Goal: Task Accomplishment & Management: Use online tool/utility

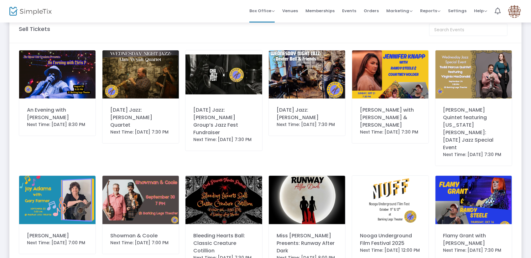
scroll to position [12, 0]
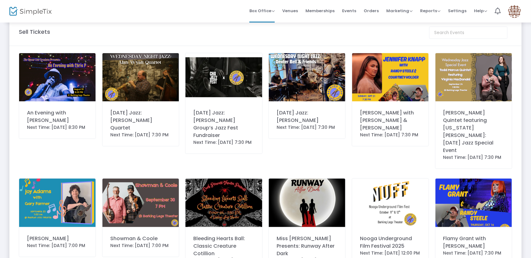
click at [58, 96] on img at bounding box center [57, 77] width 76 height 48
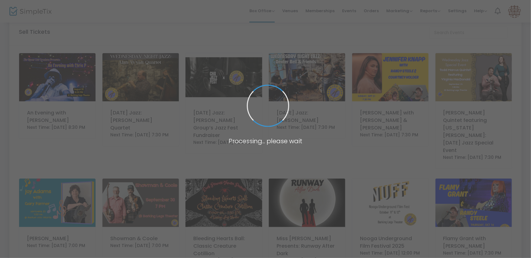
scroll to position [0, 0]
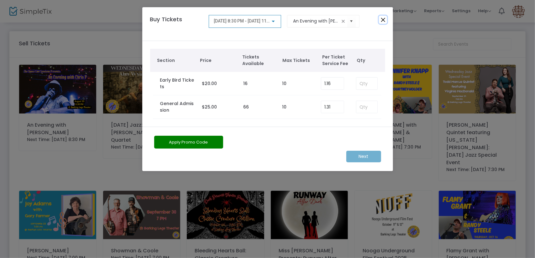
click at [382, 19] on button "Close" at bounding box center [383, 20] width 8 height 8
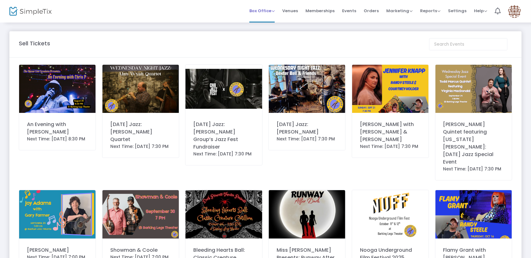
click at [264, 8] on span "Box Office" at bounding box center [261, 11] width 25 height 6
click at [298, 10] on span "Venues" at bounding box center [290, 11] width 16 height 16
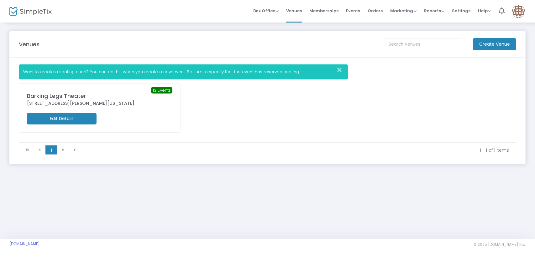
click at [380, 10] on span "Orders" at bounding box center [374, 11] width 15 height 16
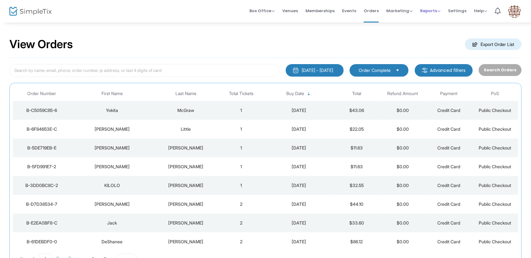
click at [428, 12] on span "Reports" at bounding box center [430, 11] width 20 height 6
click at [274, 4] on span "Box Office Sell Tickets Bookings Sell Season Pass" at bounding box center [261, 11] width 25 height 16
click at [275, 12] on span "Box Office" at bounding box center [261, 11] width 25 height 6
click at [432, 28] on div "View Orders Export Order List 7/26/2025 - 8/25/2025 Last 30 Days Today Yesterda…" at bounding box center [265, 158] width 531 height 272
click at [384, 69] on span "Order Complete" at bounding box center [375, 70] width 32 height 6
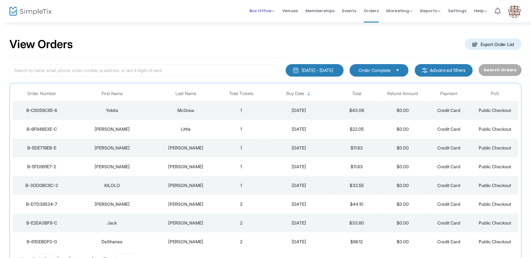
click at [275, 13] on span "Box Office" at bounding box center [261, 11] width 25 height 6
click at [433, 14] on div "Reports Analytics Sales Reports Download" at bounding box center [430, 11] width 20 height 6
click at [434, 9] on span "Reports" at bounding box center [430, 11] width 20 height 6
click at [407, 15] on span "Marketing Promo Codes Quantity Discounts Affiliate" at bounding box center [399, 11] width 26 height 16
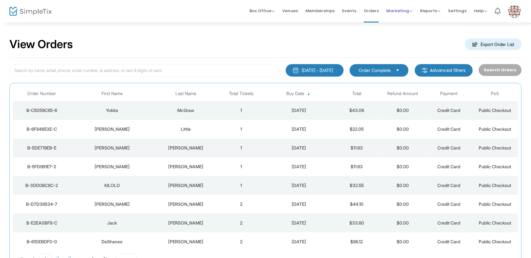
click at [412, 12] on span "Marketing" at bounding box center [399, 11] width 26 height 6
click at [347, 10] on span "Events" at bounding box center [349, 11] width 14 height 16
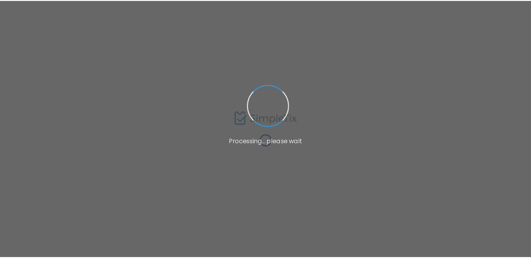
scroll to position [20, 0]
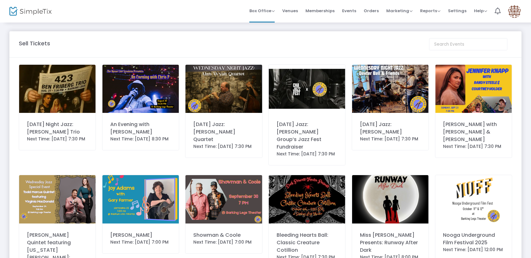
click at [53, 122] on div "[DATE] Night Jazz: [PERSON_NAME] Trio" at bounding box center [57, 128] width 61 height 15
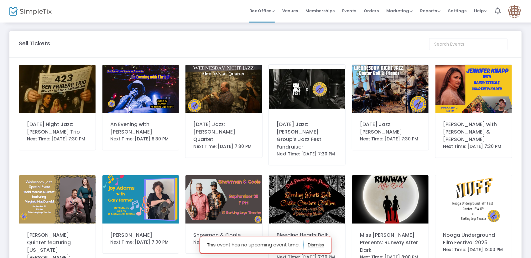
click at [53, 122] on div "[DATE] Night Jazz: [PERSON_NAME] Trio" at bounding box center [57, 128] width 61 height 15
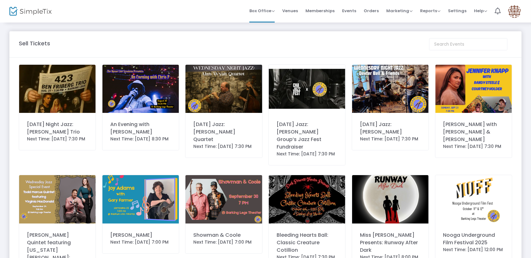
click at [43, 127] on div "[DATE] Night Jazz: [PERSON_NAME] Trio" at bounding box center [57, 128] width 61 height 15
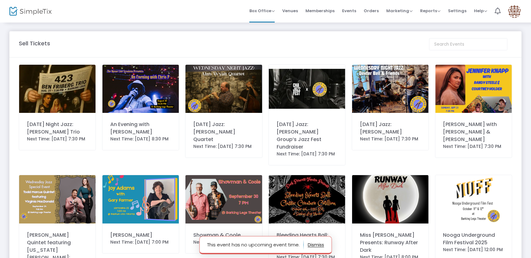
click at [43, 127] on div "[DATE] Night Jazz: [PERSON_NAME] Trio" at bounding box center [57, 128] width 61 height 15
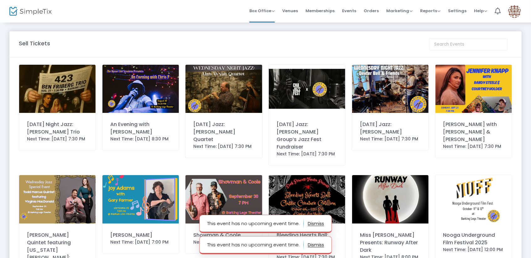
click at [148, 50] on div "Sell Tickets" at bounding box center [266, 44] width 500 height 12
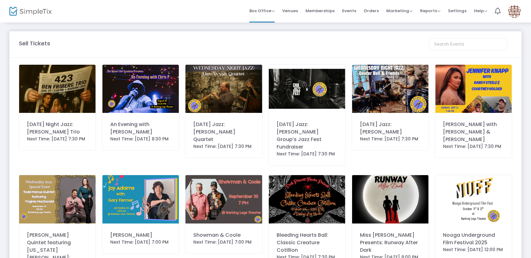
click at [75, 100] on img at bounding box center [57, 89] width 76 height 48
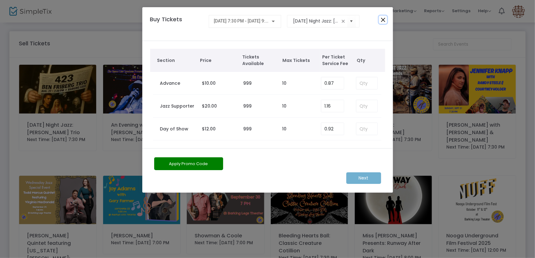
click at [381, 18] on button "Close" at bounding box center [383, 20] width 8 height 8
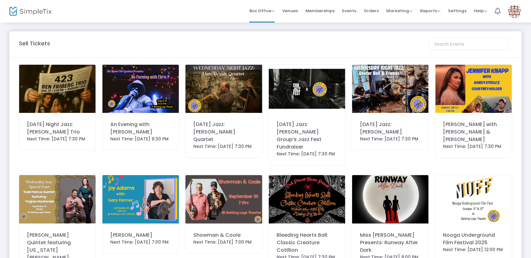
click at [70, 106] on img at bounding box center [57, 89] width 76 height 48
